Goal: Register for event/course

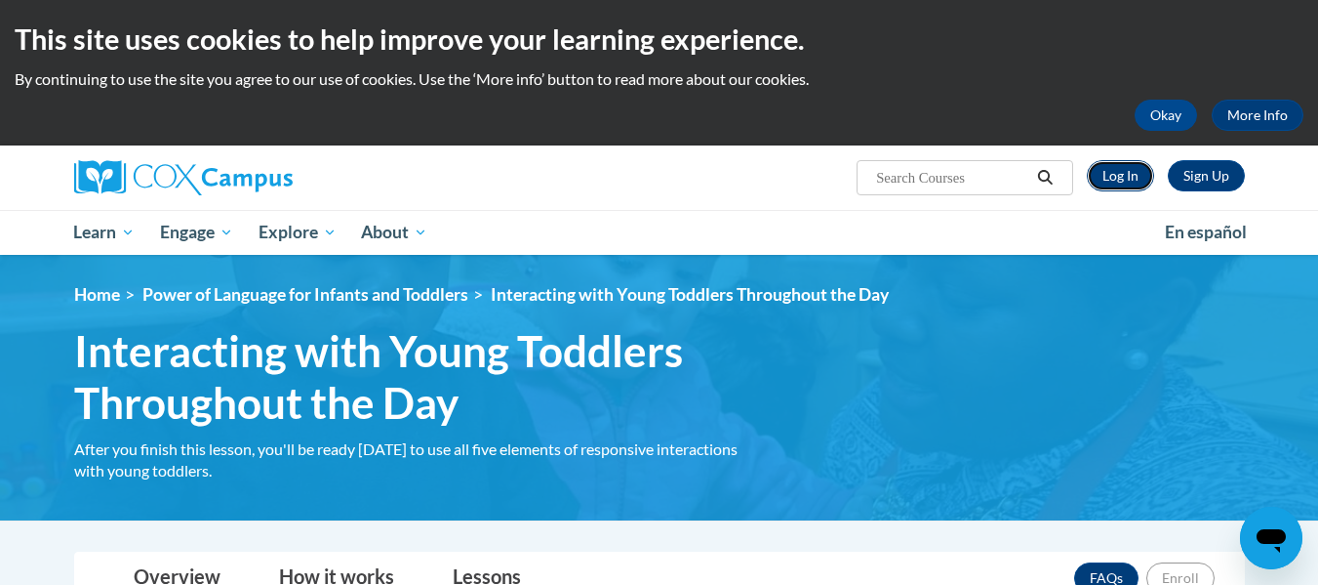
click at [1119, 175] on link "Log In" at bounding box center [1120, 175] width 67 height 31
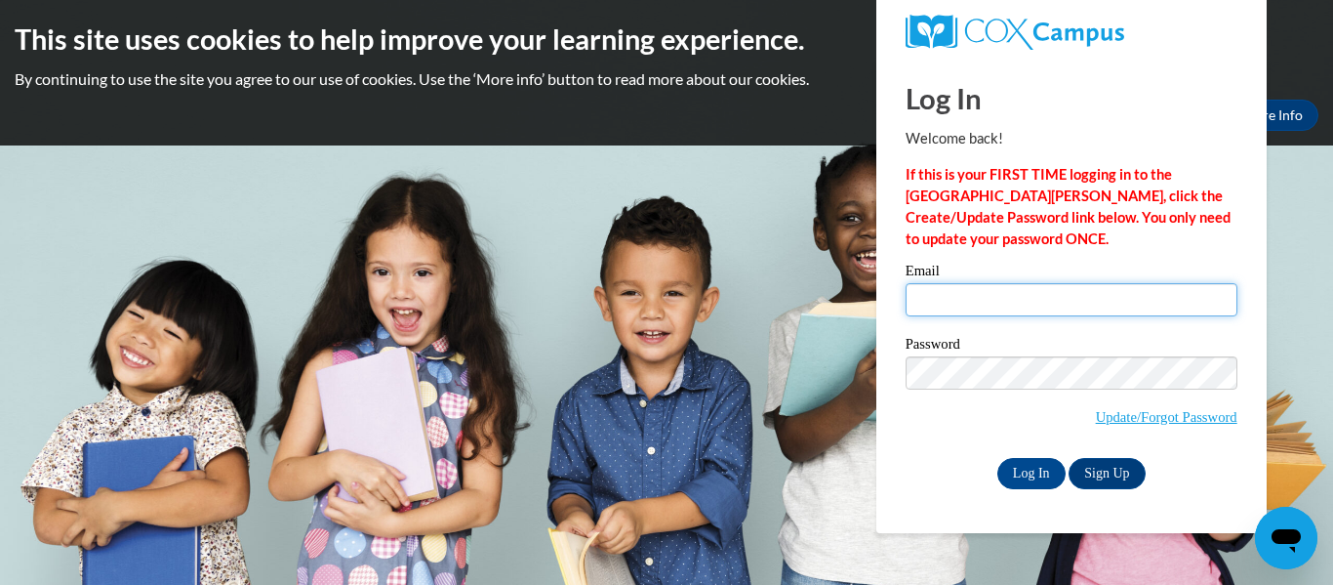
type input "[EMAIL_ADDRESS][DOMAIN_NAME]"
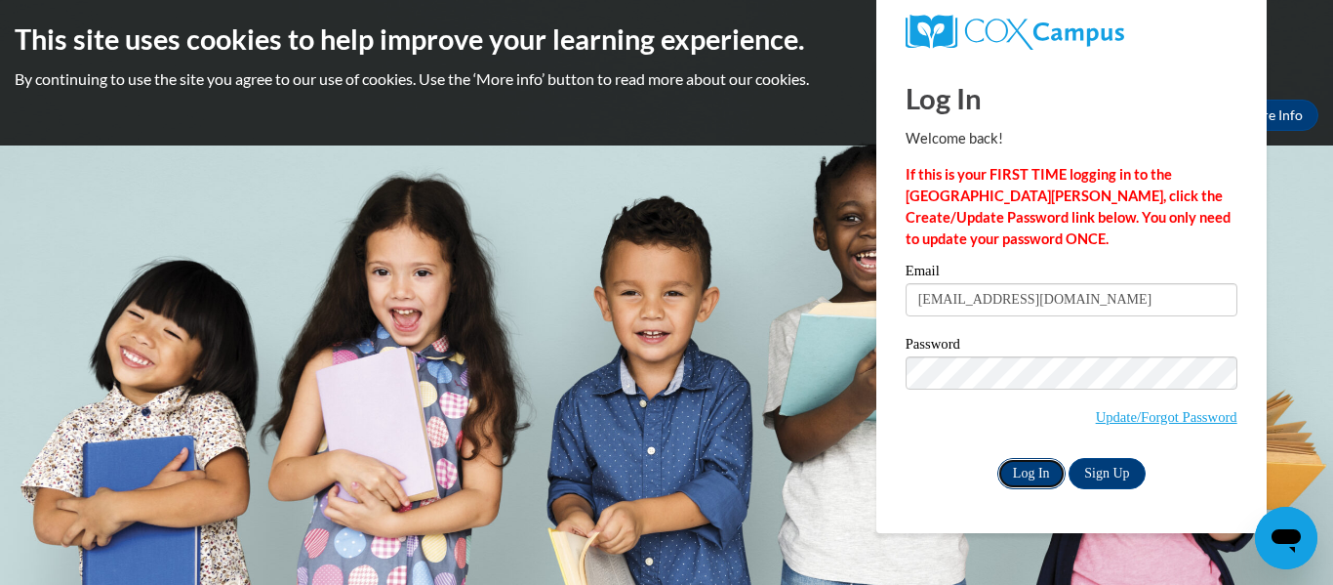
click at [1031, 461] on input "Log In" at bounding box center [1031, 473] width 68 height 31
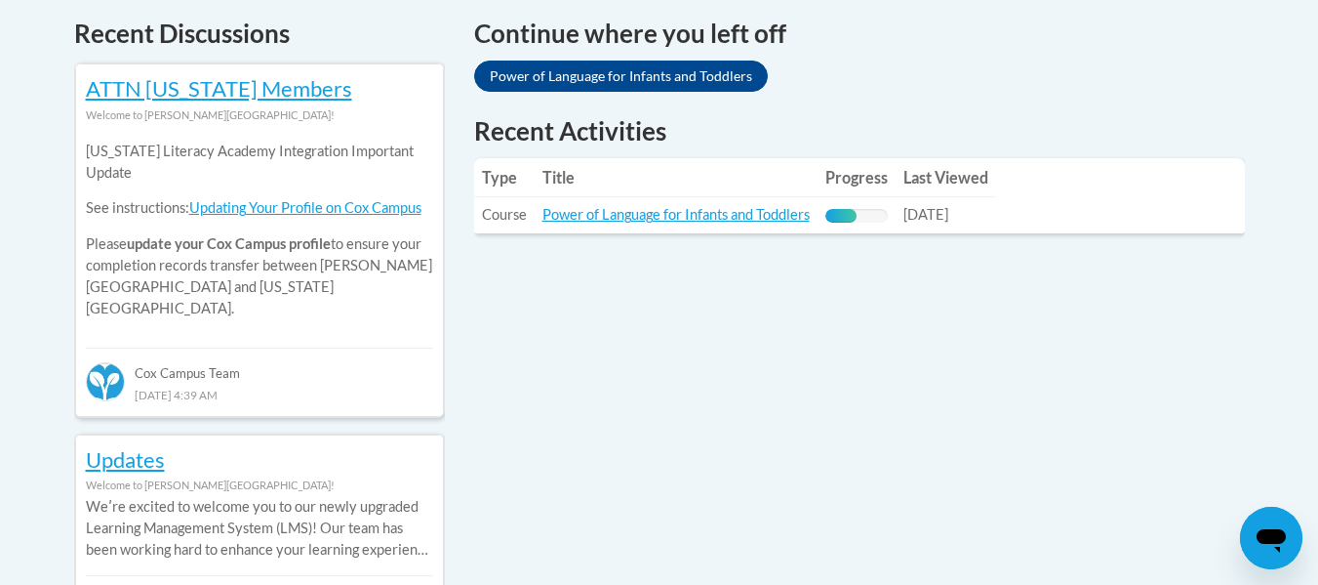
scroll to position [838, 0]
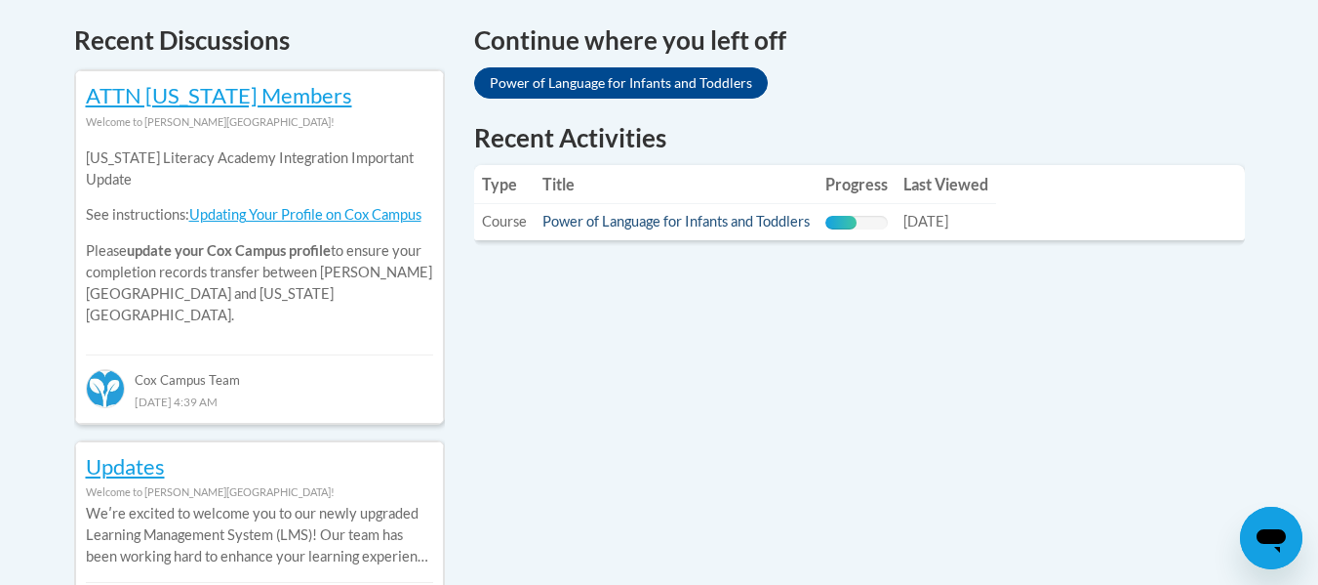
click at [732, 222] on link "Power of Language for Infants and Toddlers" at bounding box center [676, 221] width 267 height 17
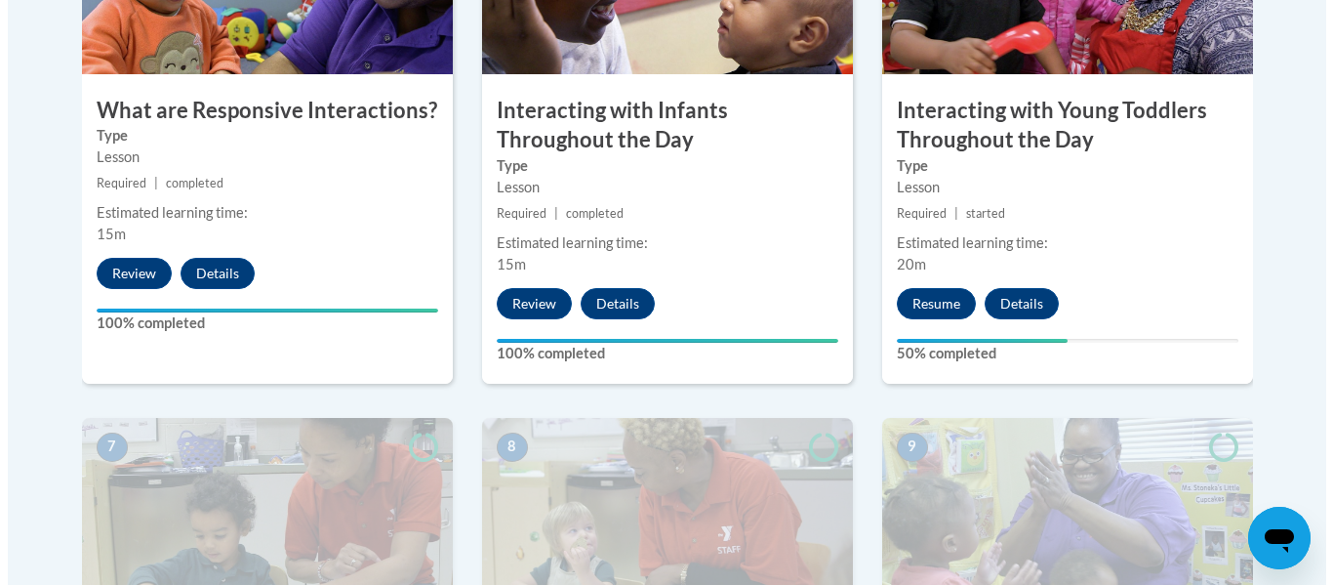
scroll to position [1317, 0]
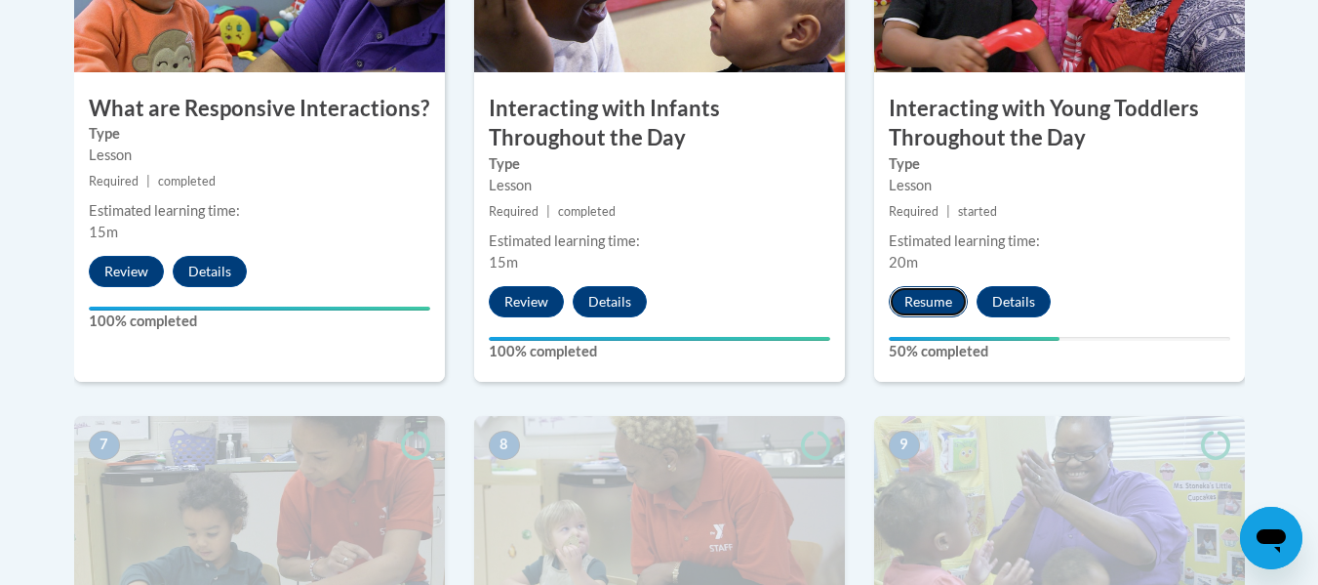
click at [936, 286] on button "Resume" at bounding box center [928, 301] width 79 height 31
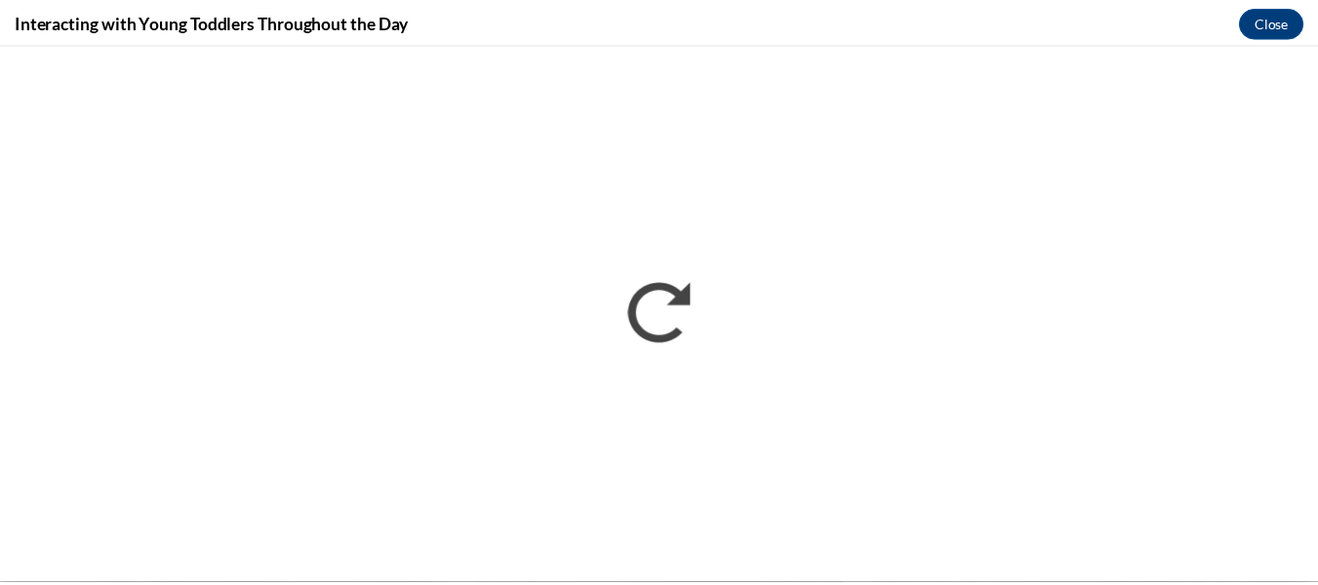
scroll to position [0, 0]
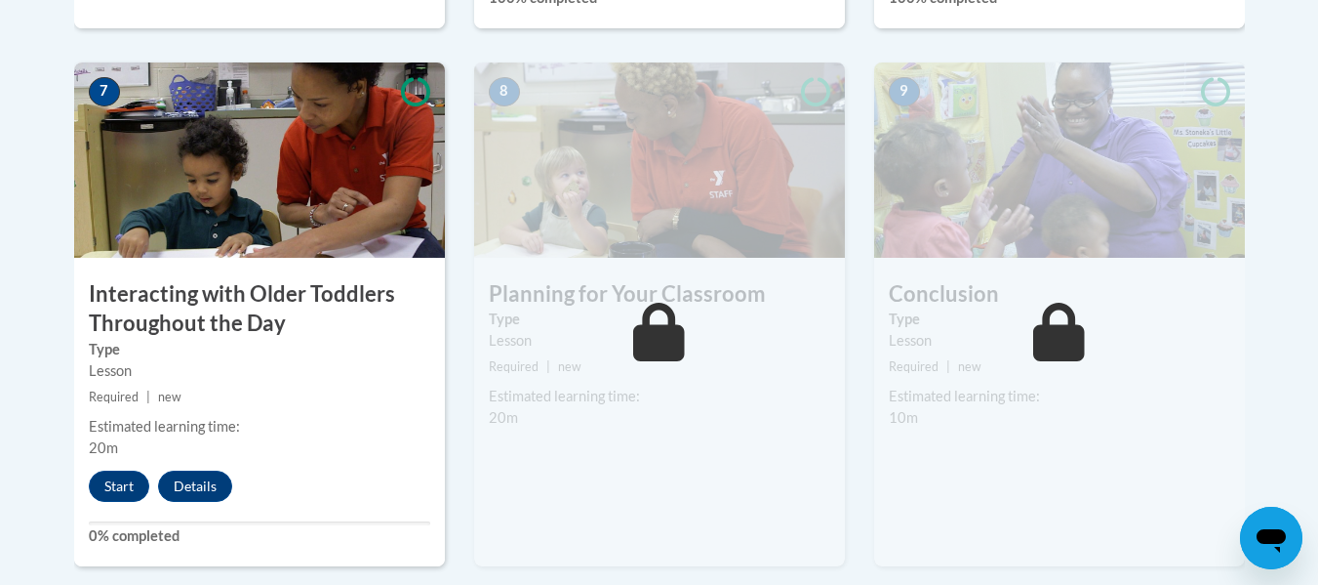
scroll to position [1672, 0]
click at [124, 469] on button "Start" at bounding box center [119, 484] width 61 height 31
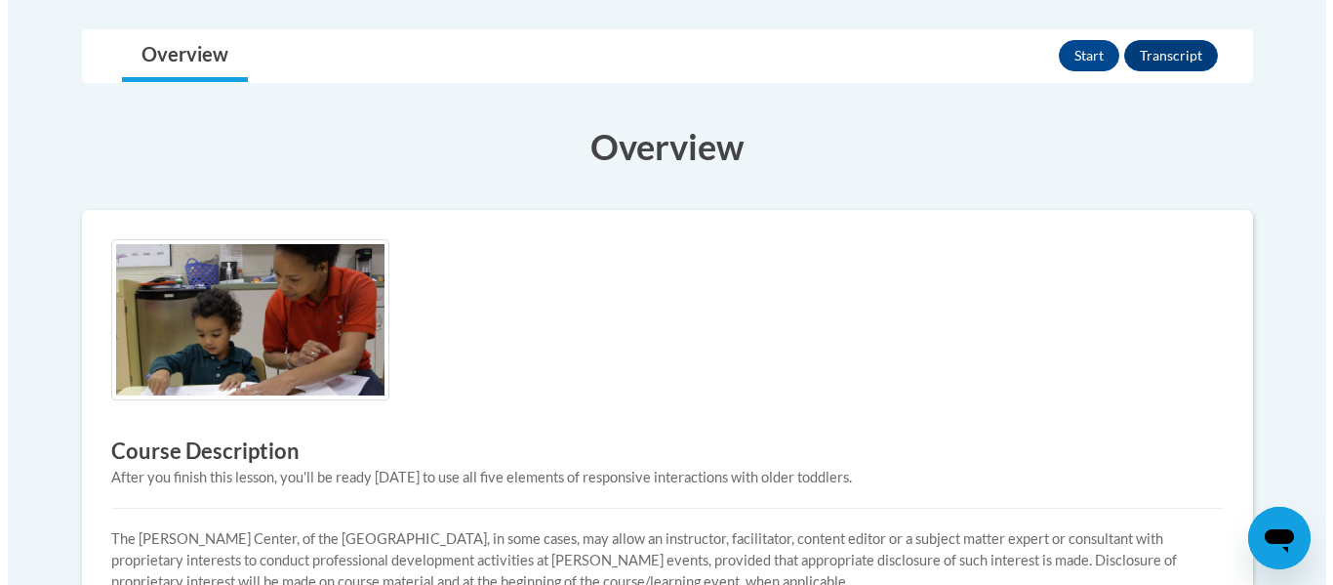
scroll to position [466, 0]
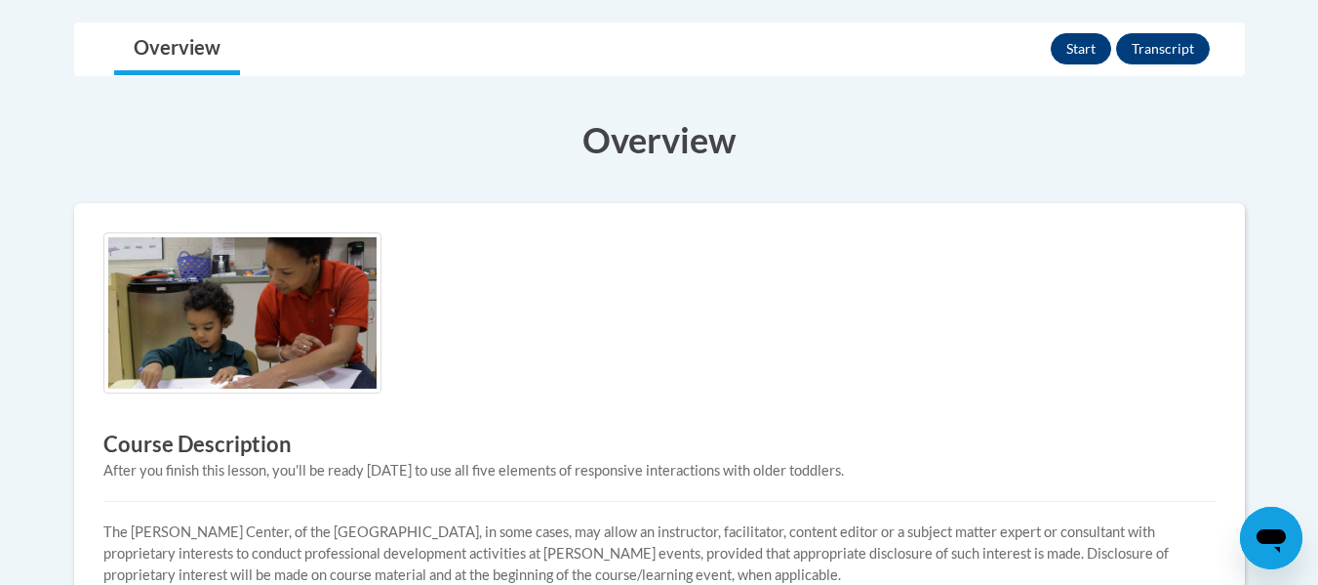
click at [1073, 45] on button "Start" at bounding box center [1081, 48] width 61 height 31
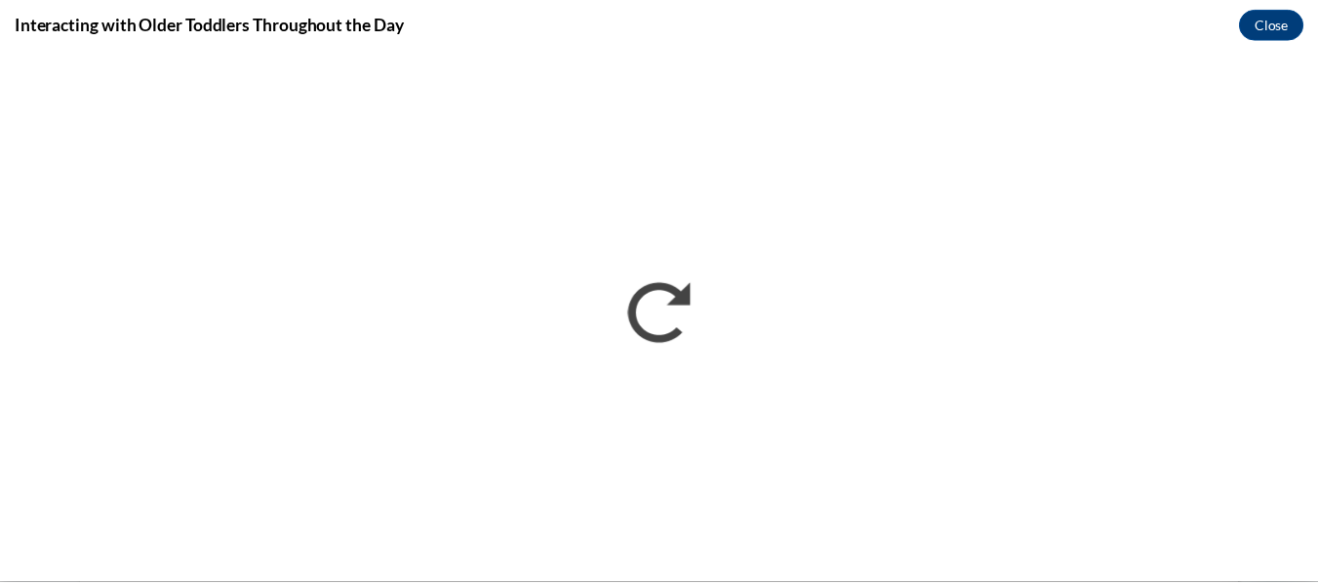
scroll to position [0, 0]
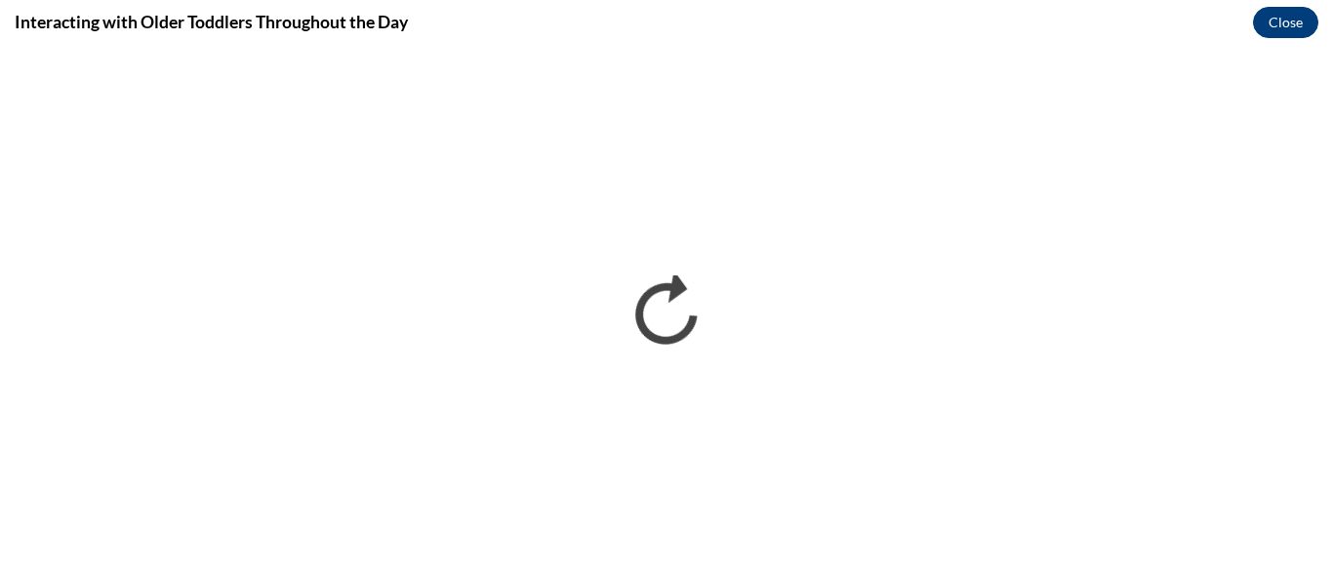
click at [1274, 22] on button "Close" at bounding box center [1285, 22] width 65 height 31
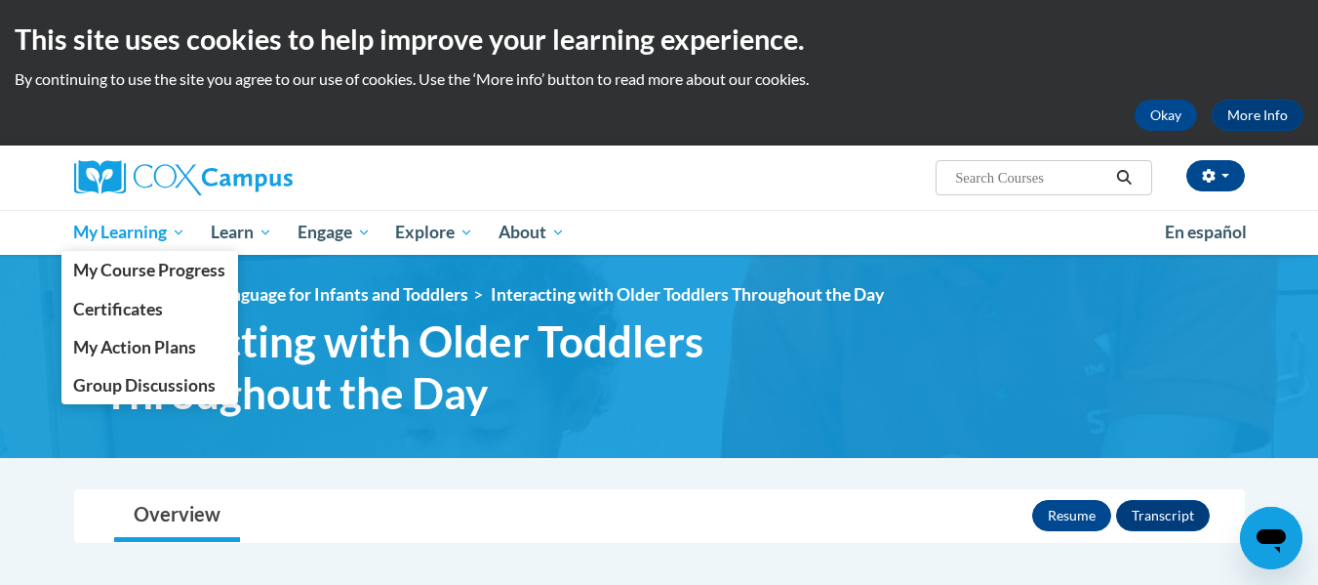
click at [175, 236] on span "My Learning" at bounding box center [129, 232] width 112 height 23
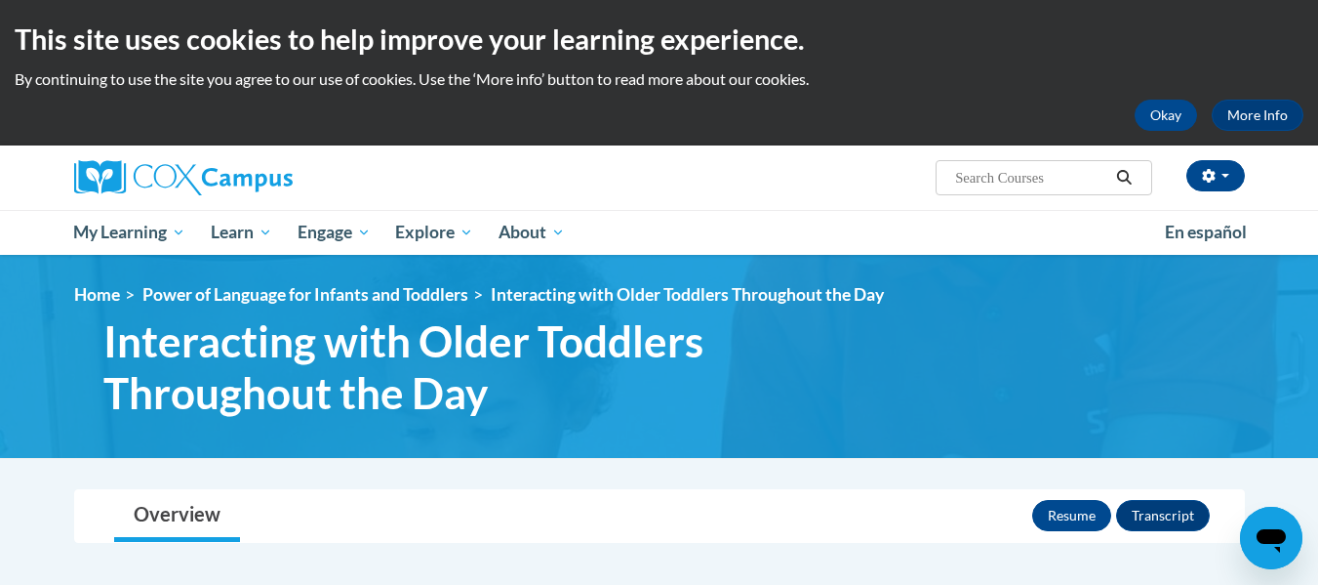
click at [1067, 180] on input "Search..." at bounding box center [1031, 177] width 156 height 23
type input "for teacher assistent"
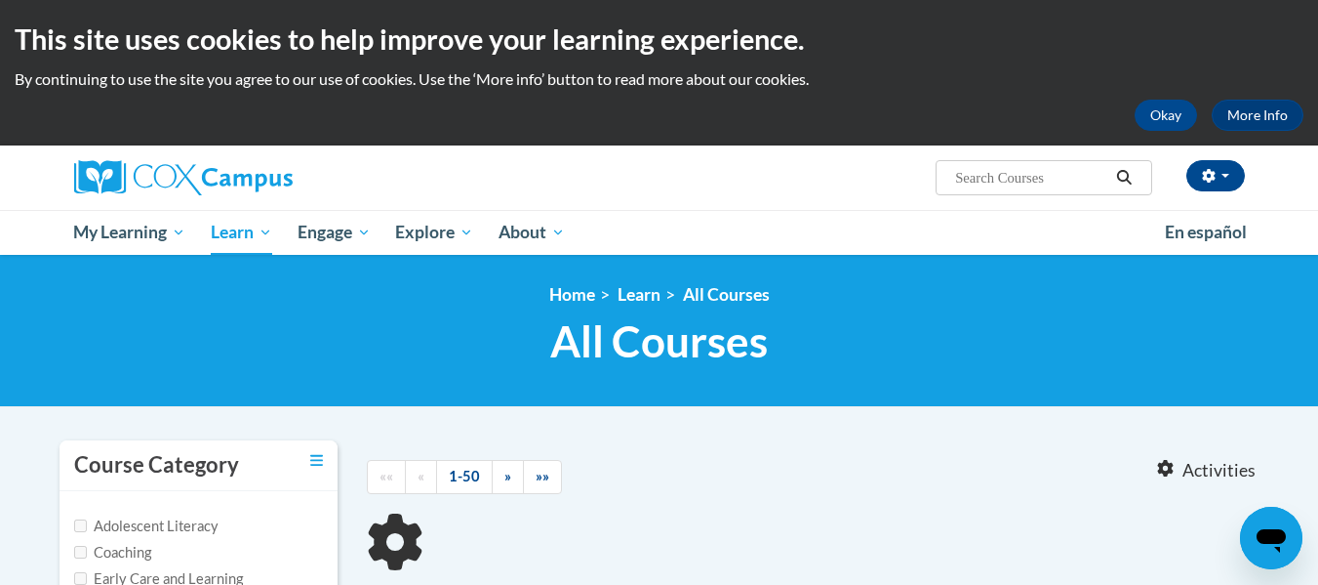
type input "for teacher assistent"
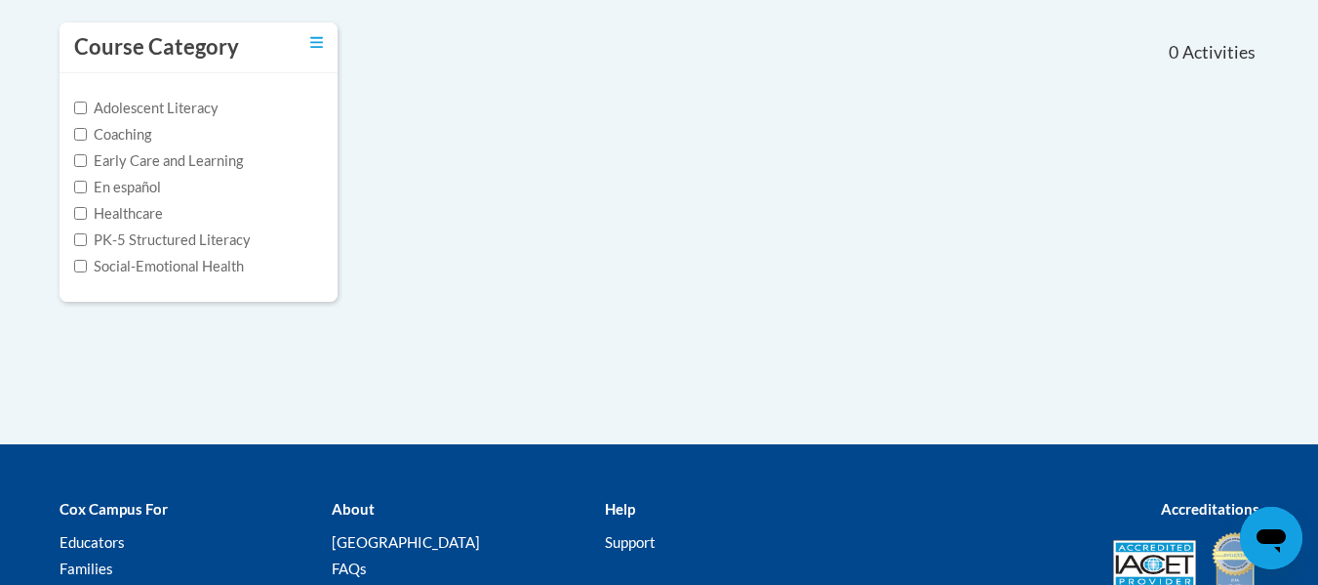
scroll to position [412, 0]
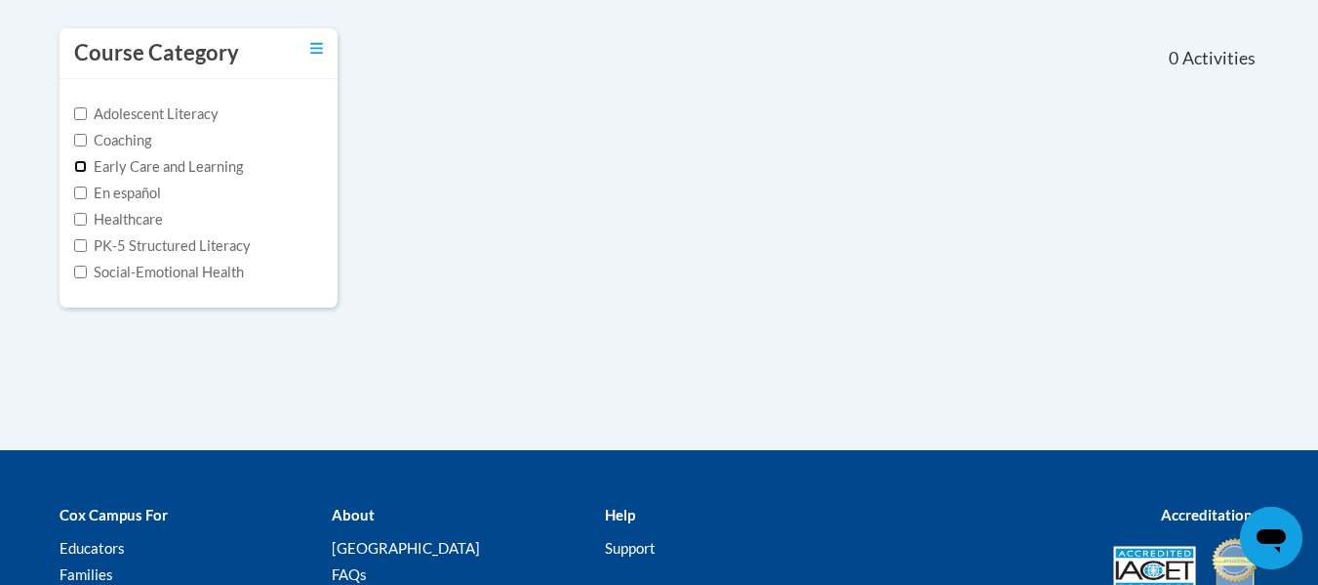
click at [77, 166] on input "Early Care and Learning" at bounding box center [80, 166] width 13 height 13
checkbox input "true"
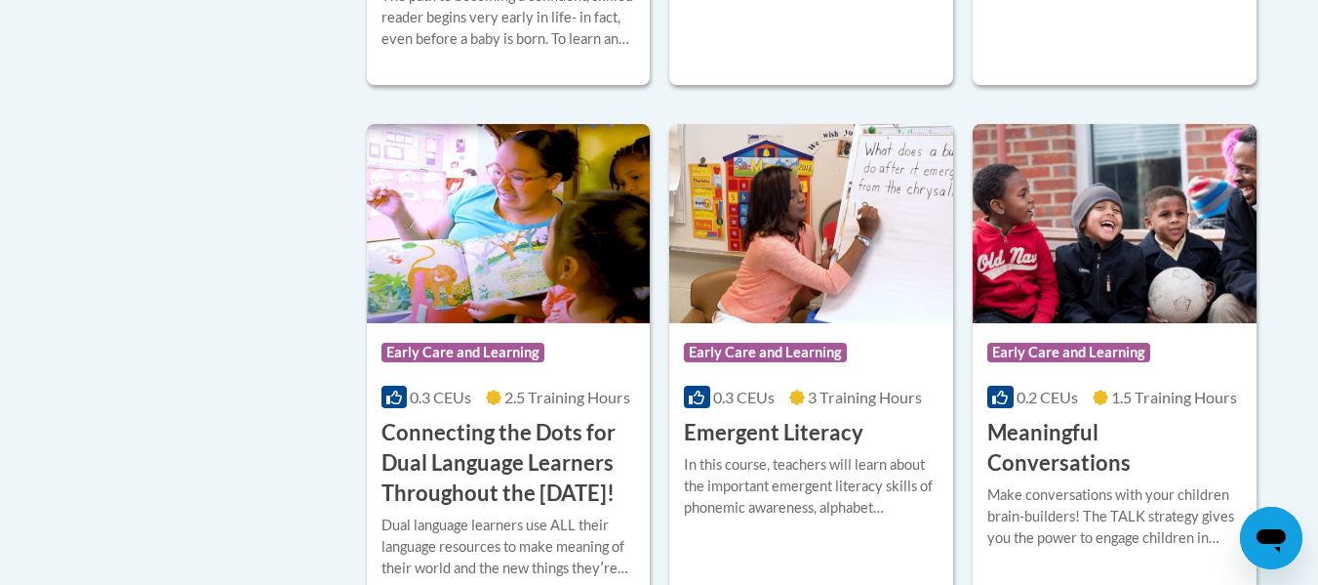
scroll to position [937, 0]
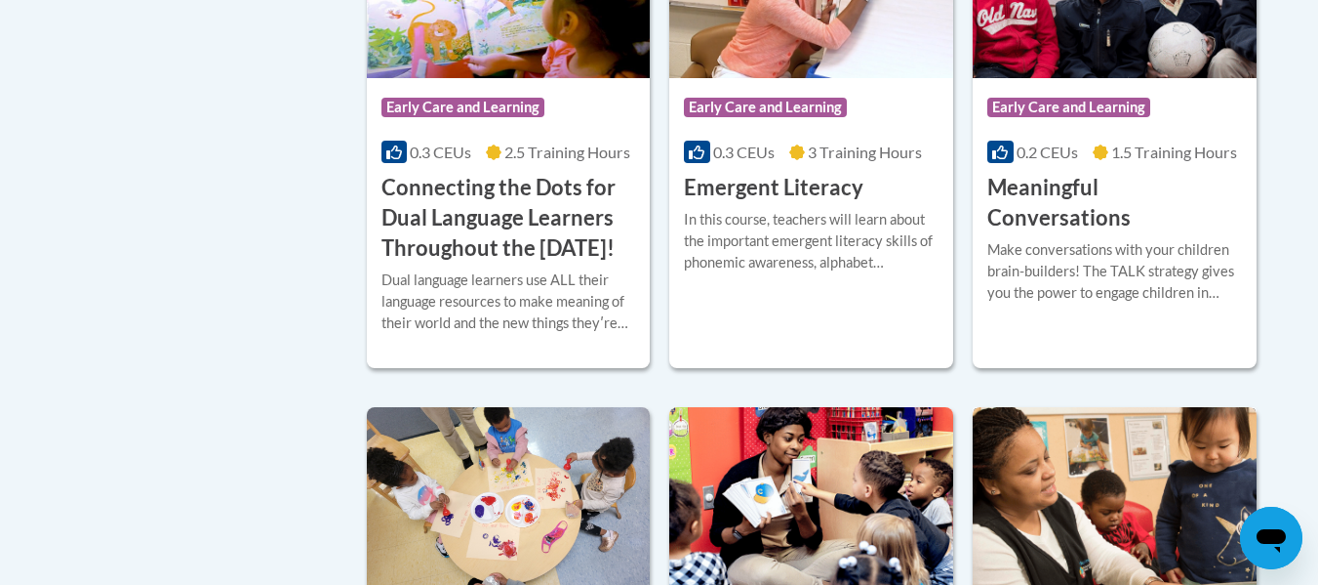
click at [1182, 482] on img at bounding box center [1115, 506] width 284 height 199
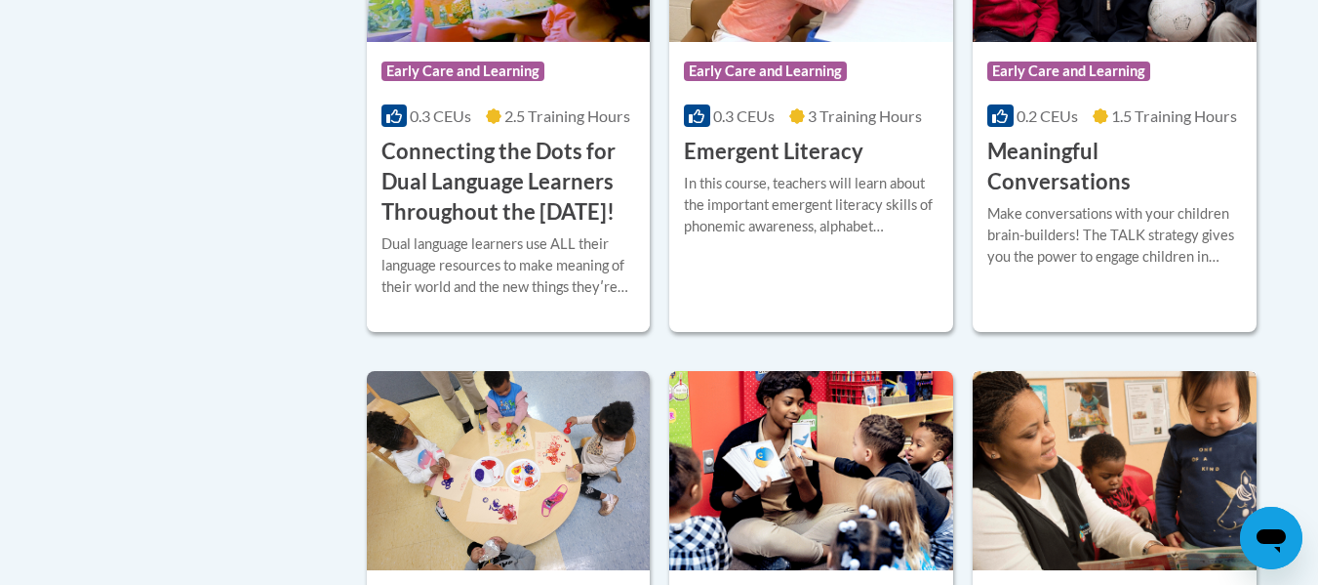
scroll to position [1233, 0]
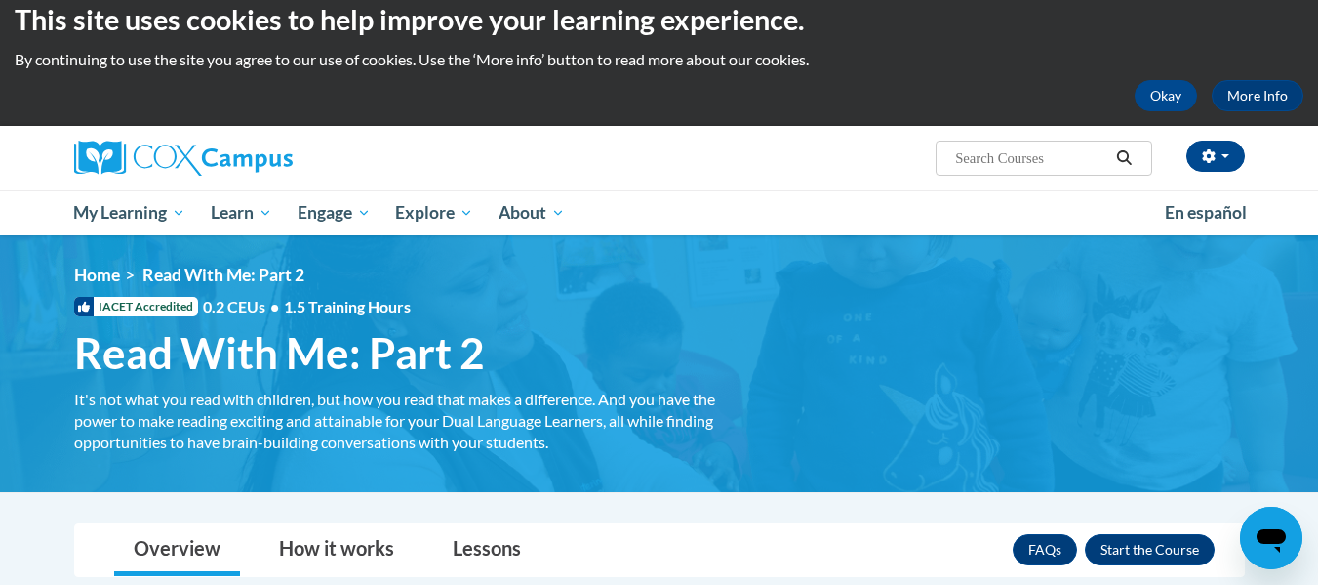
scroll to position [6, 0]
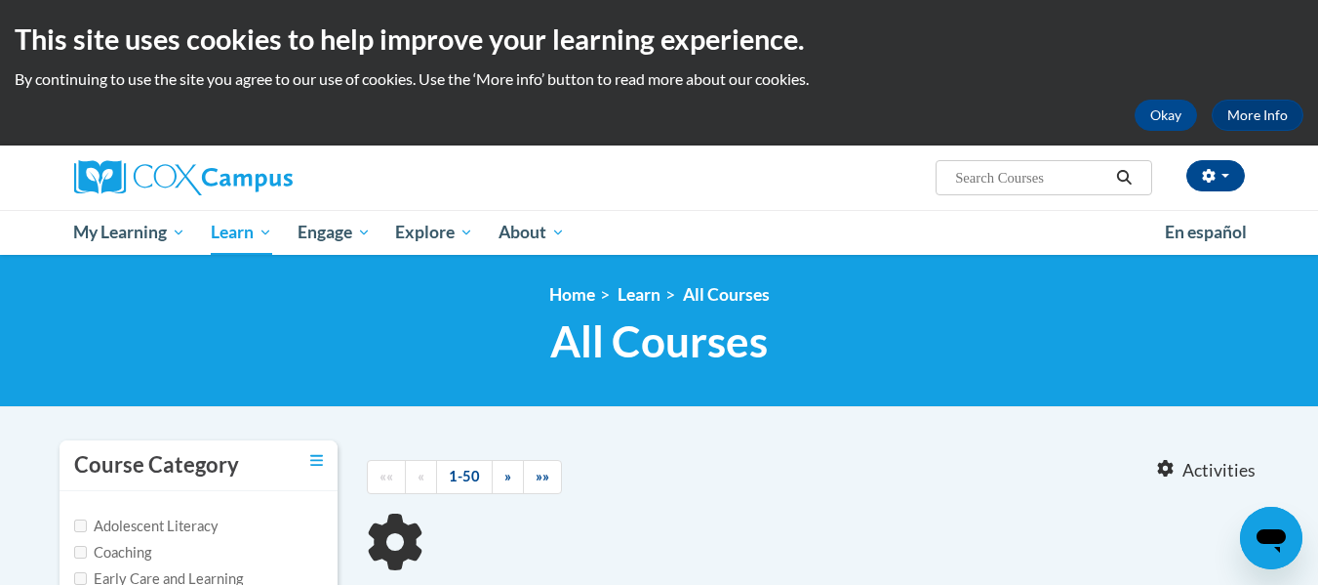
scroll to position [599, 0]
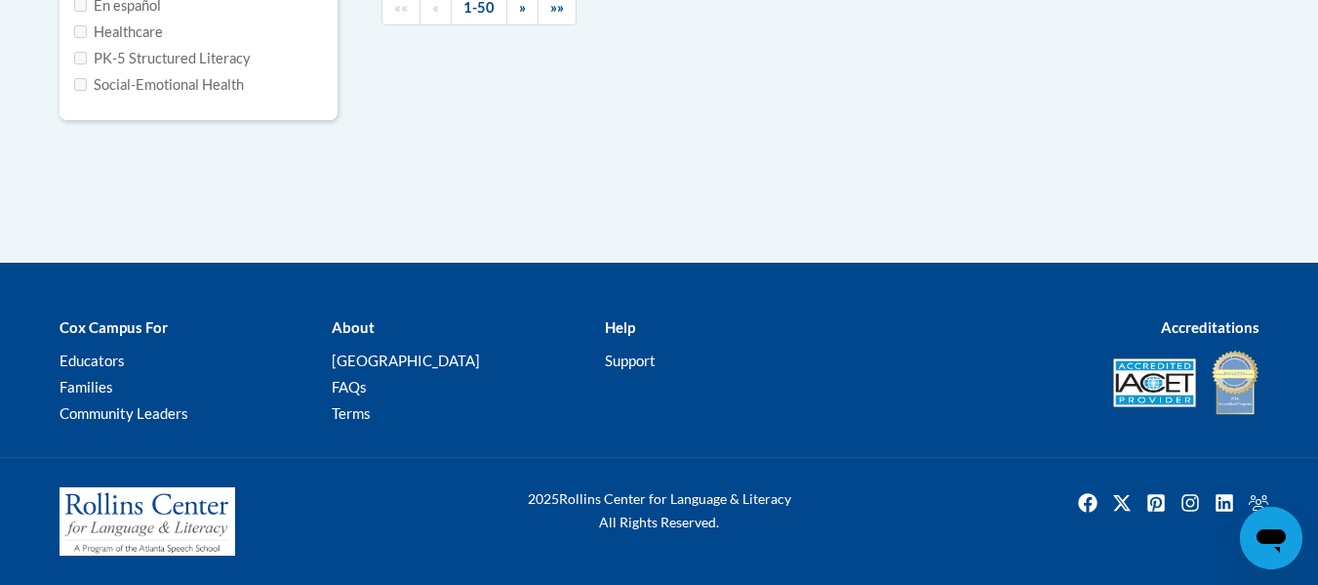
type input "for teacher assistent"
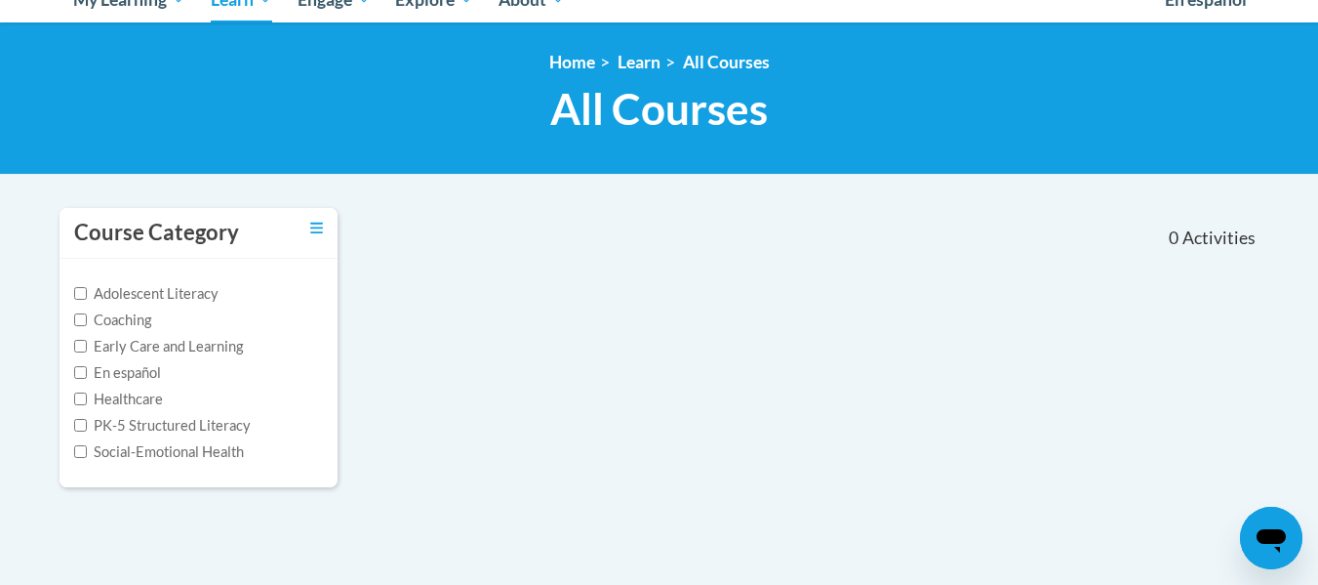
scroll to position [228, 0]
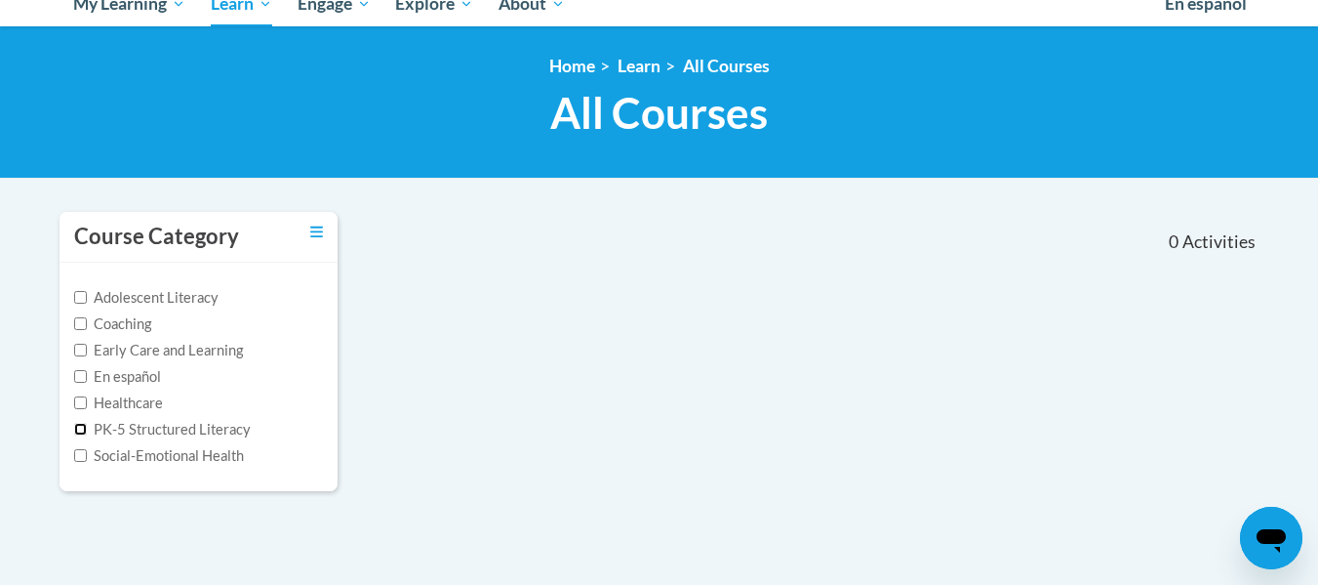
click at [81, 430] on input "PK-5 Structured Literacy" at bounding box center [80, 429] width 13 height 13
checkbox input "true"
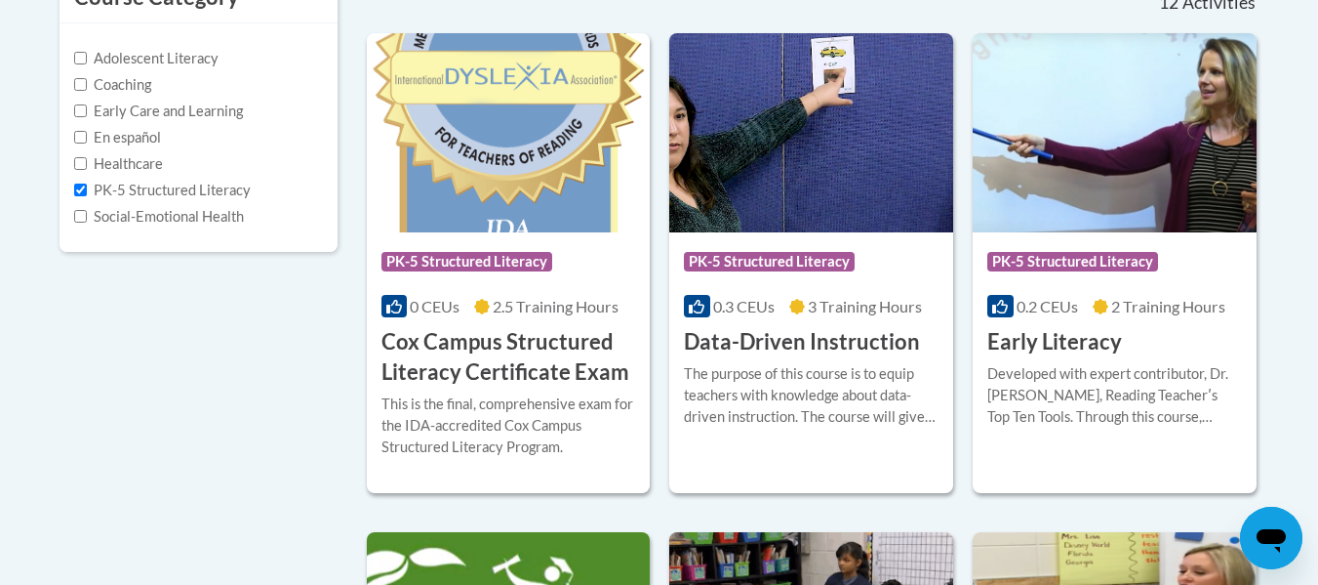
scroll to position [455, 0]
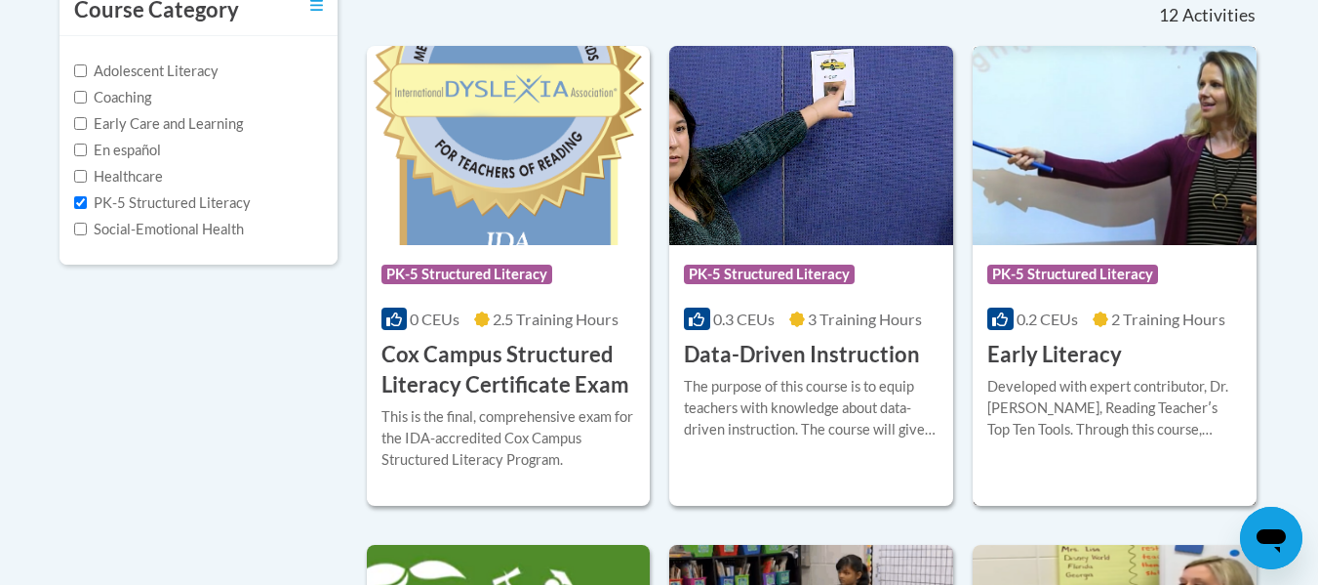
click at [1192, 228] on img at bounding box center [1115, 145] width 284 height 199
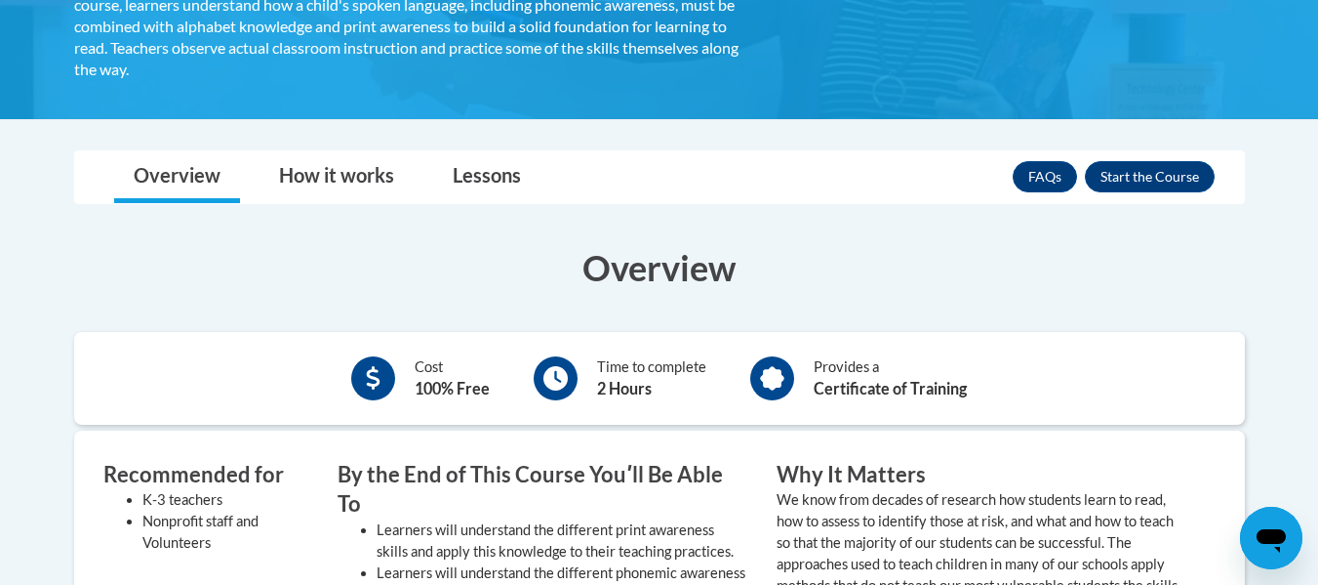
scroll to position [425, 0]
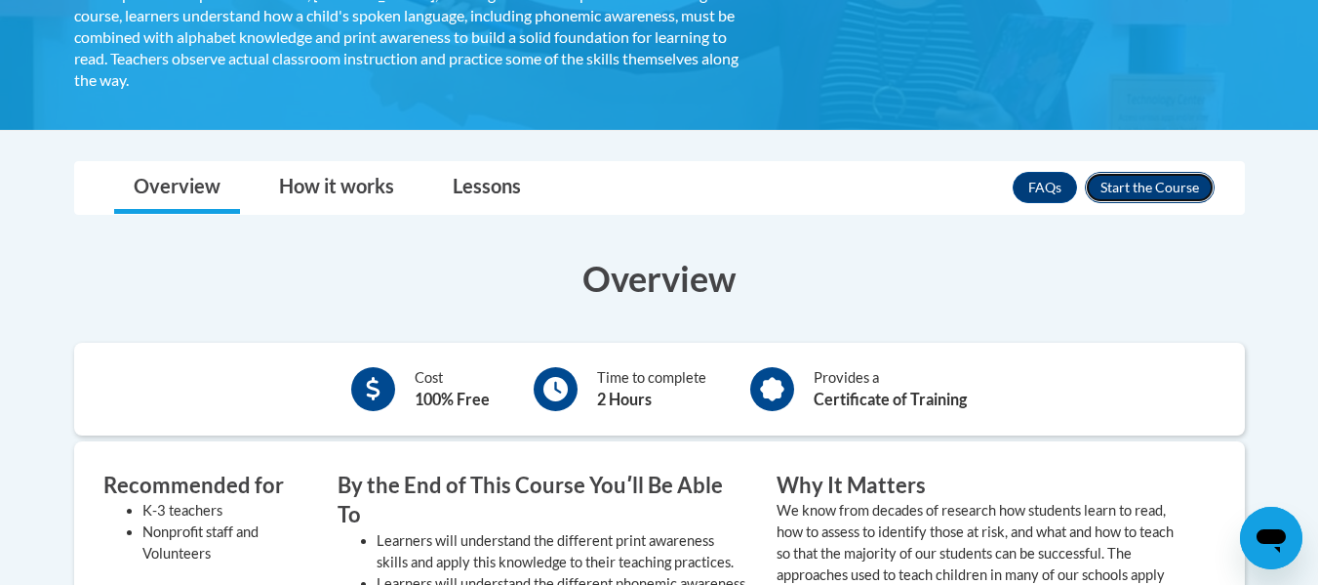
click at [1165, 182] on button "Enroll" at bounding box center [1150, 187] width 130 height 31
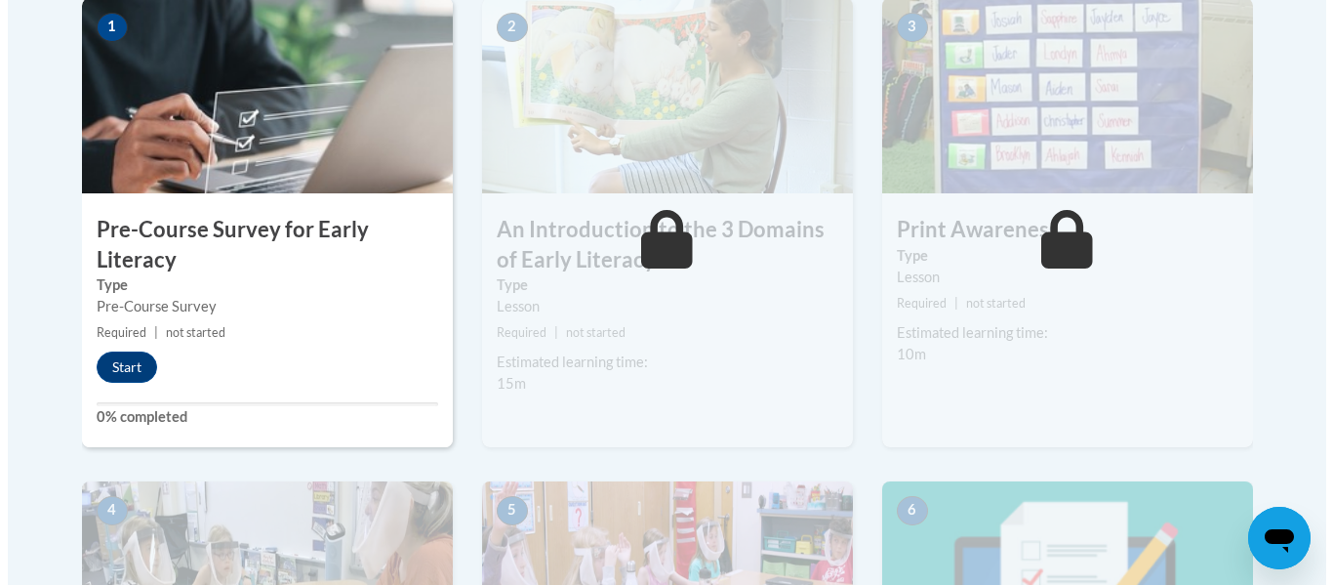
scroll to position [661, 0]
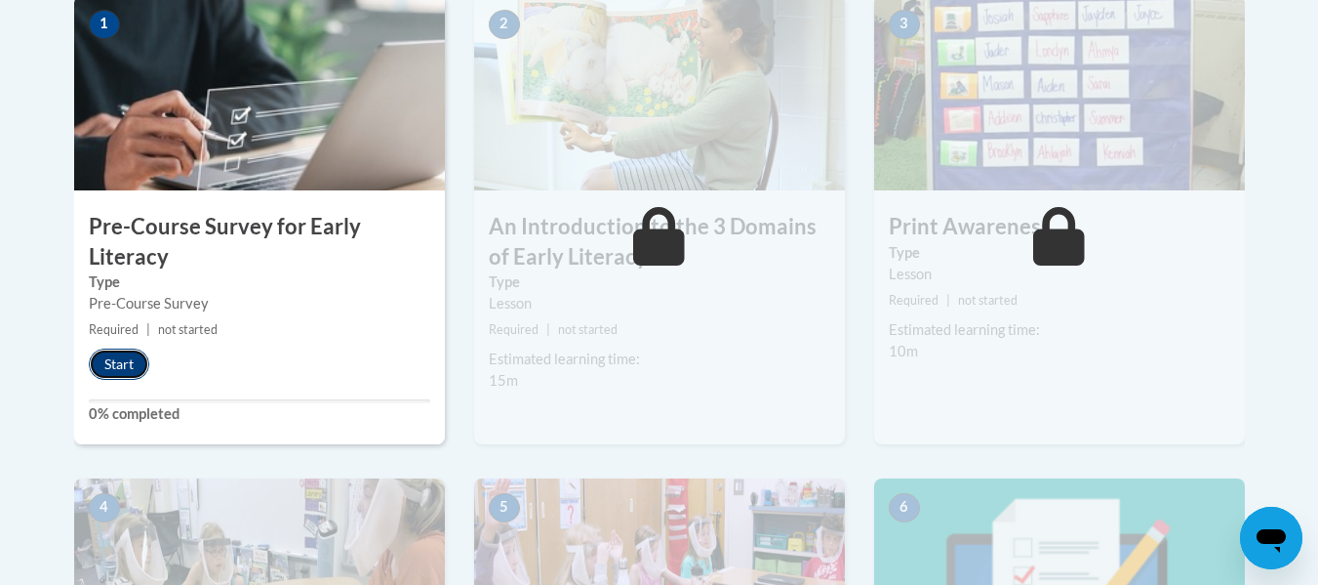
click at [129, 366] on button "Start" at bounding box center [119, 363] width 61 height 31
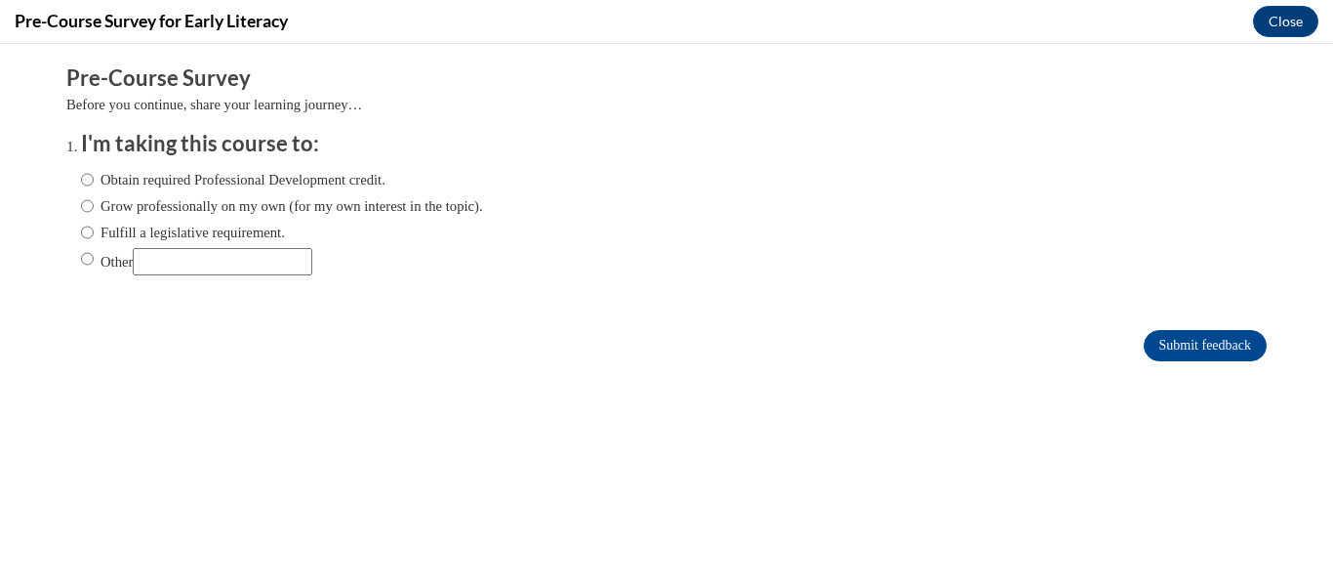
click at [944, 468] on div "Comments Pre-Course Survey Before you continue, share your learning journey… I'…" at bounding box center [667, 271] width 1230 height 455
click at [81, 181] on input "Obtain required Professional Development credit." at bounding box center [87, 179] width 13 height 21
radio input "true"
click at [1205, 349] on input "Submit feedback" at bounding box center [1205, 345] width 123 height 31
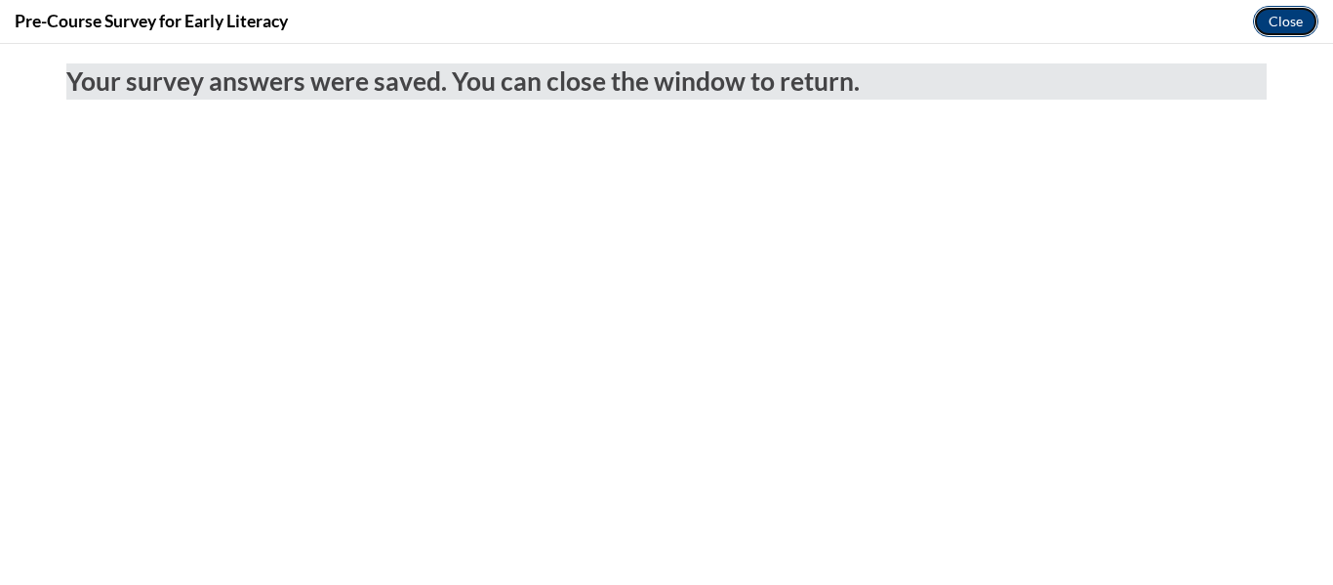
click at [1283, 19] on button "Close" at bounding box center [1285, 21] width 65 height 31
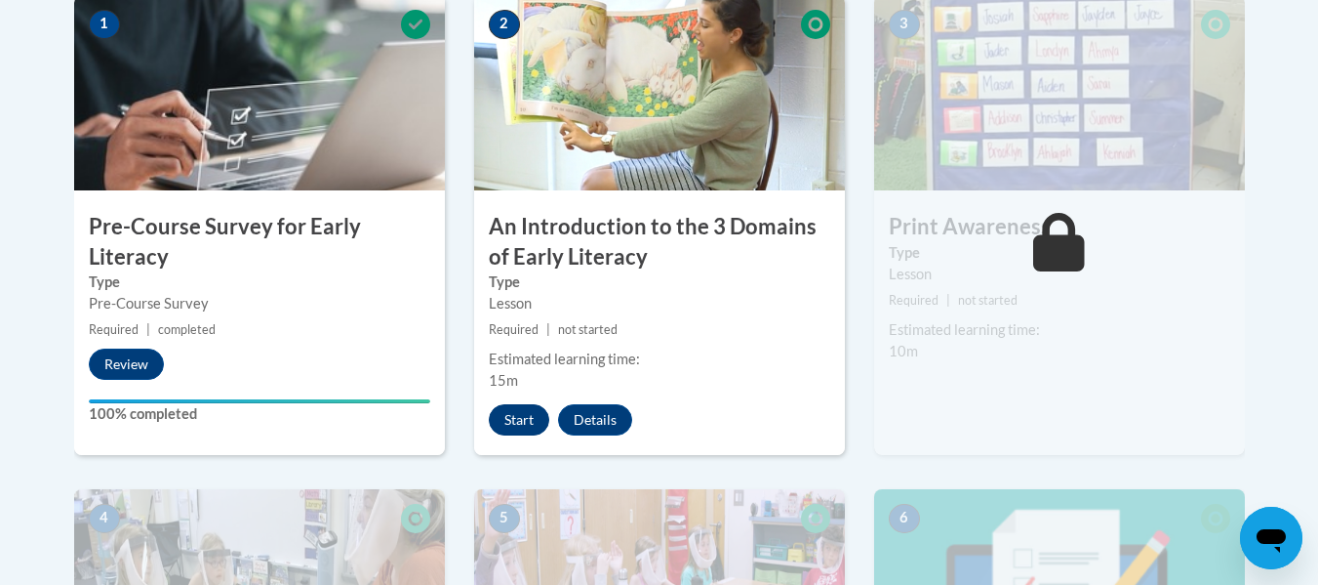
click at [521, 417] on button "Start" at bounding box center [519, 419] width 61 height 31
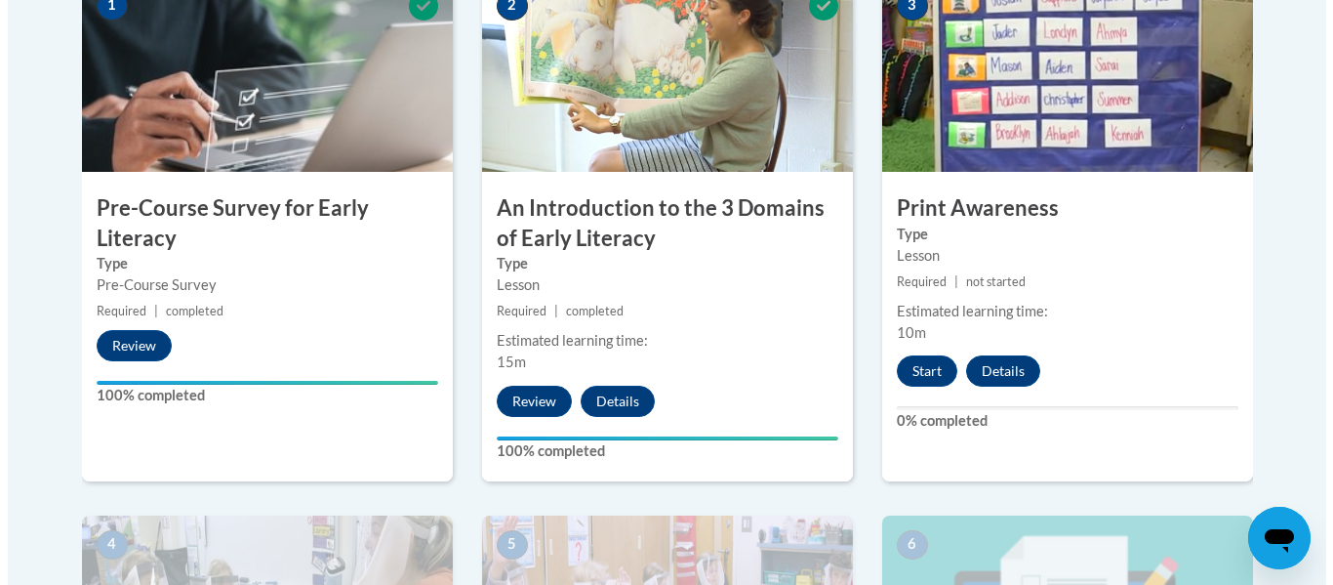
scroll to position [737, 0]
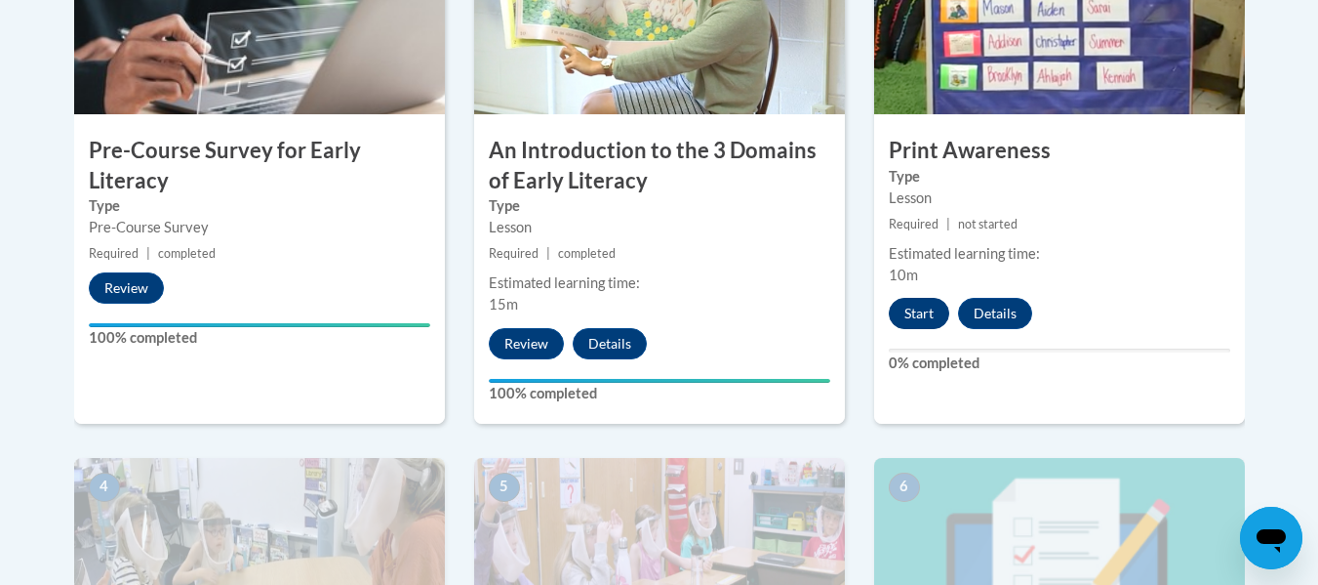
click at [919, 307] on button "Start" at bounding box center [919, 313] width 61 height 31
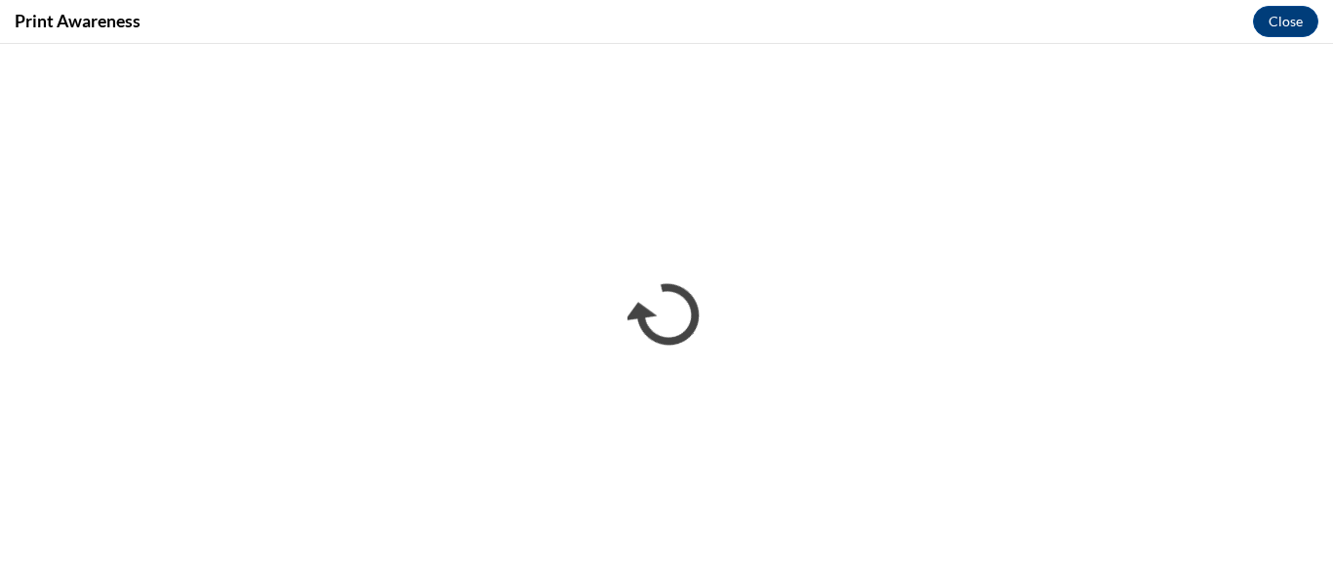
scroll to position [0, 0]
click at [1294, 20] on button "Close" at bounding box center [1285, 21] width 65 height 31
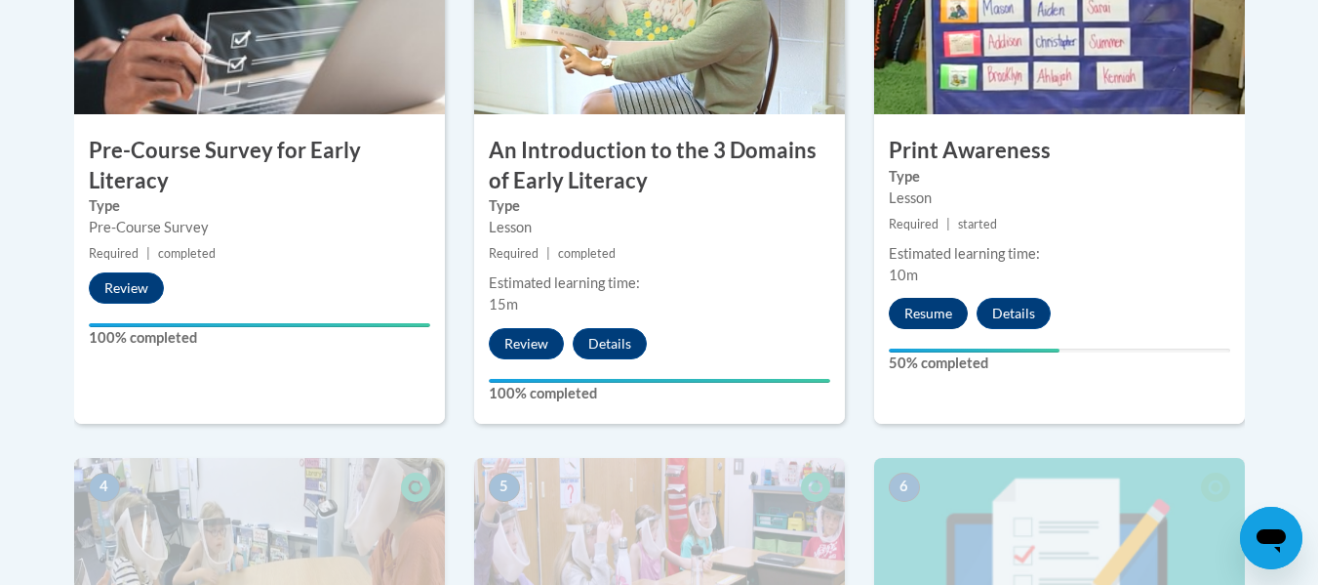
click at [937, 300] on button "Resume" at bounding box center [928, 313] width 79 height 31
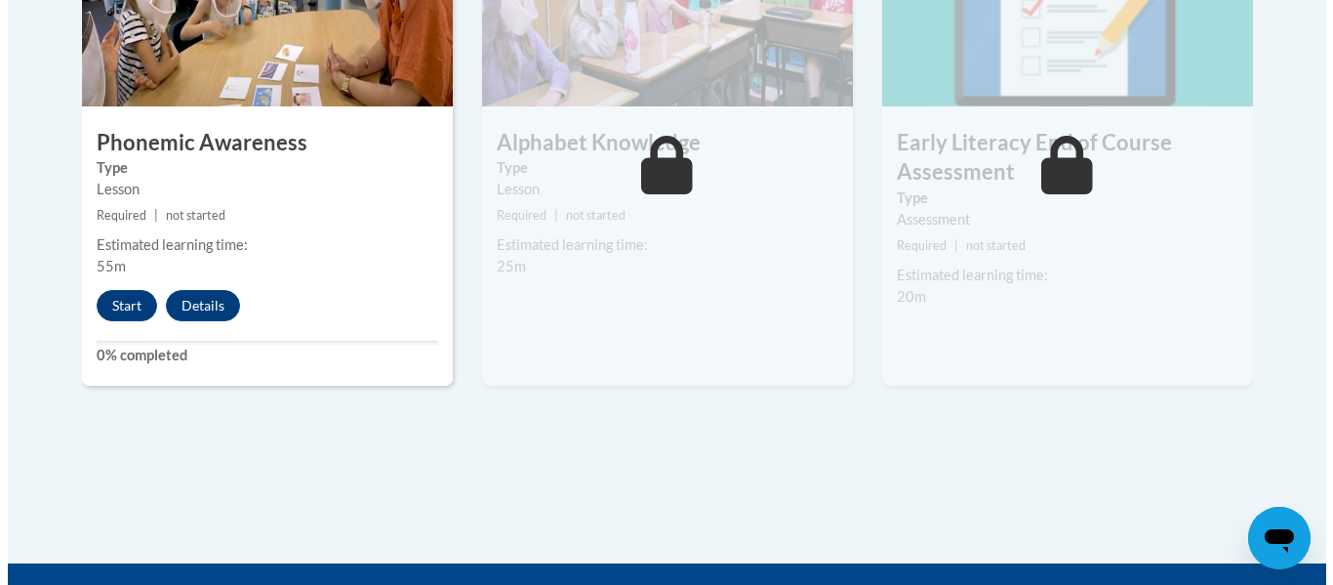
scroll to position [1284, 0]
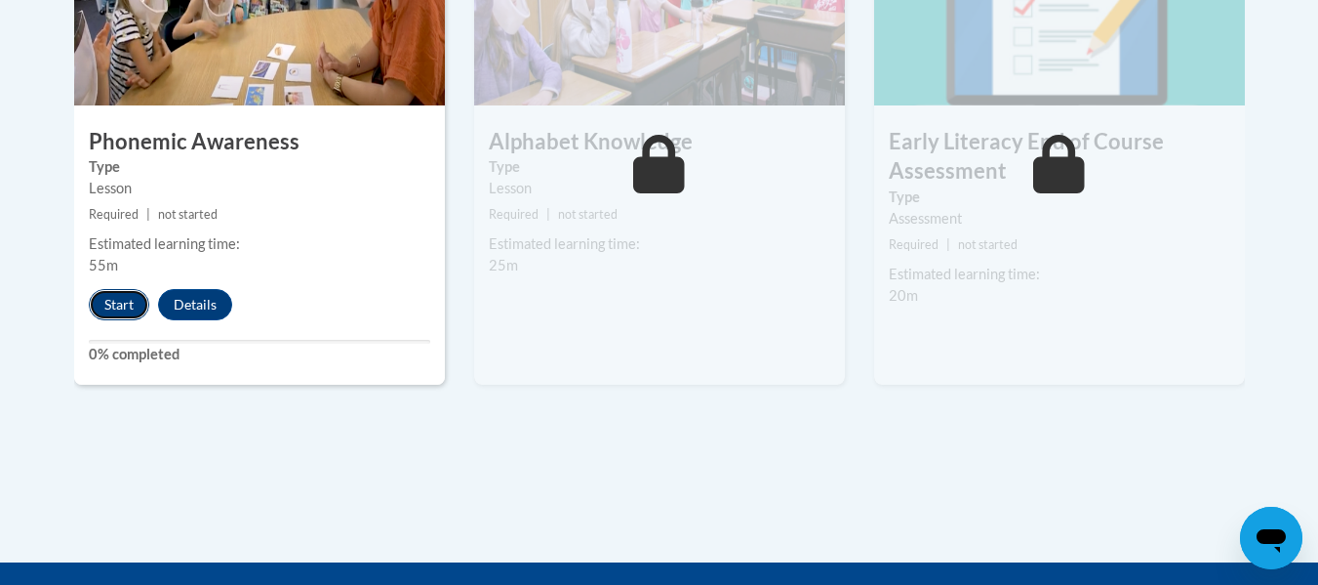
click at [118, 297] on button "Start" at bounding box center [119, 304] width 61 height 31
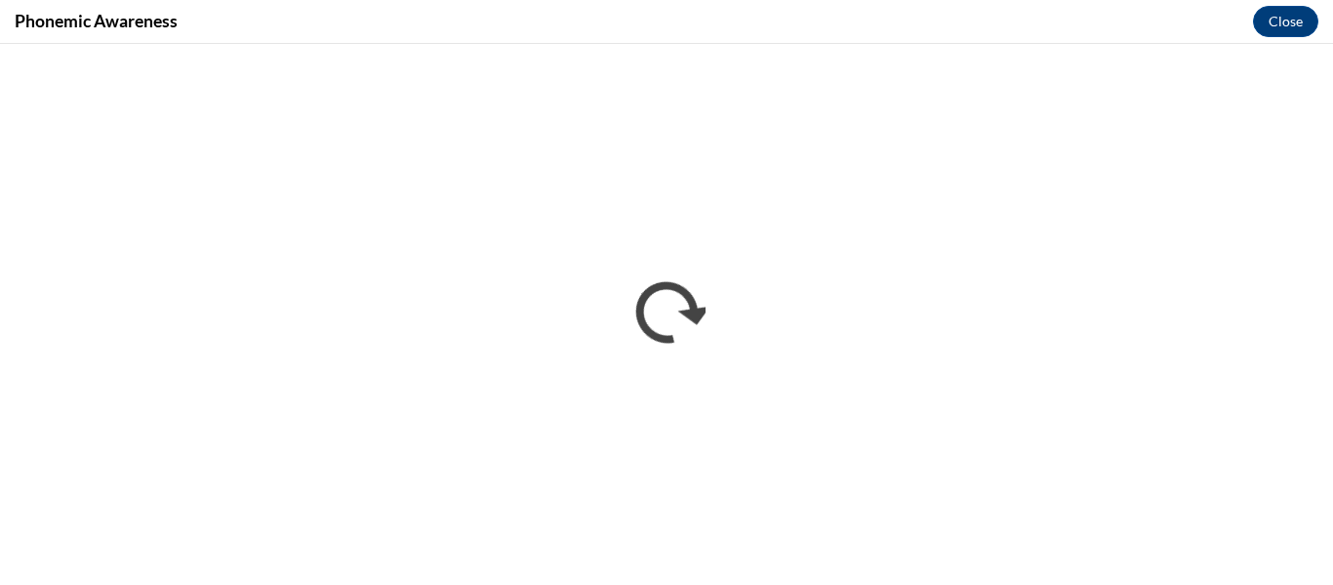
scroll to position [0, 0]
